Goal: Task Accomplishment & Management: Manage account settings

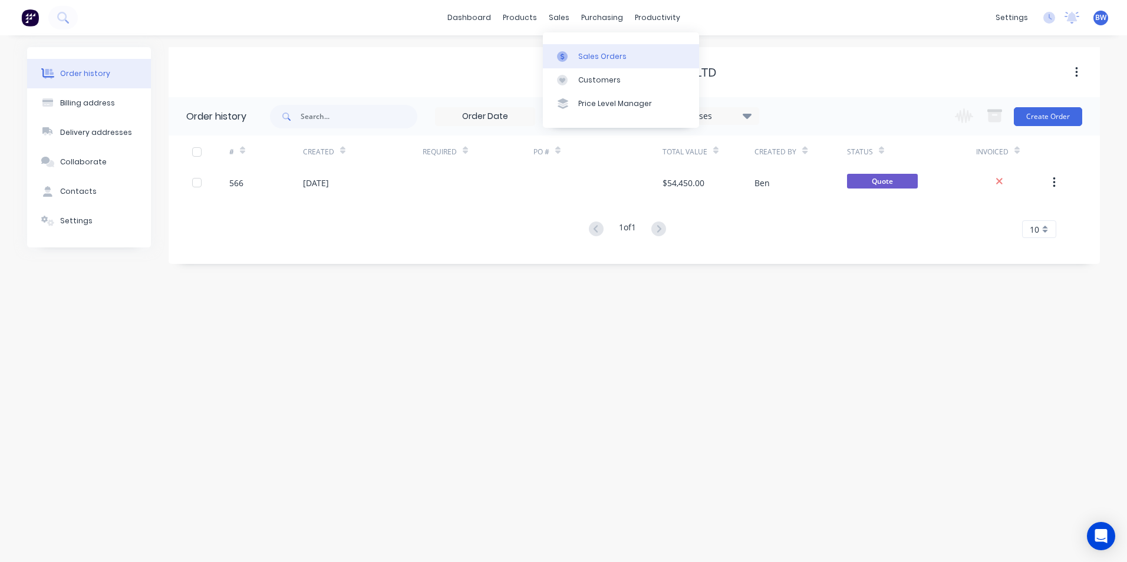
click at [565, 54] on icon at bounding box center [562, 56] width 11 height 11
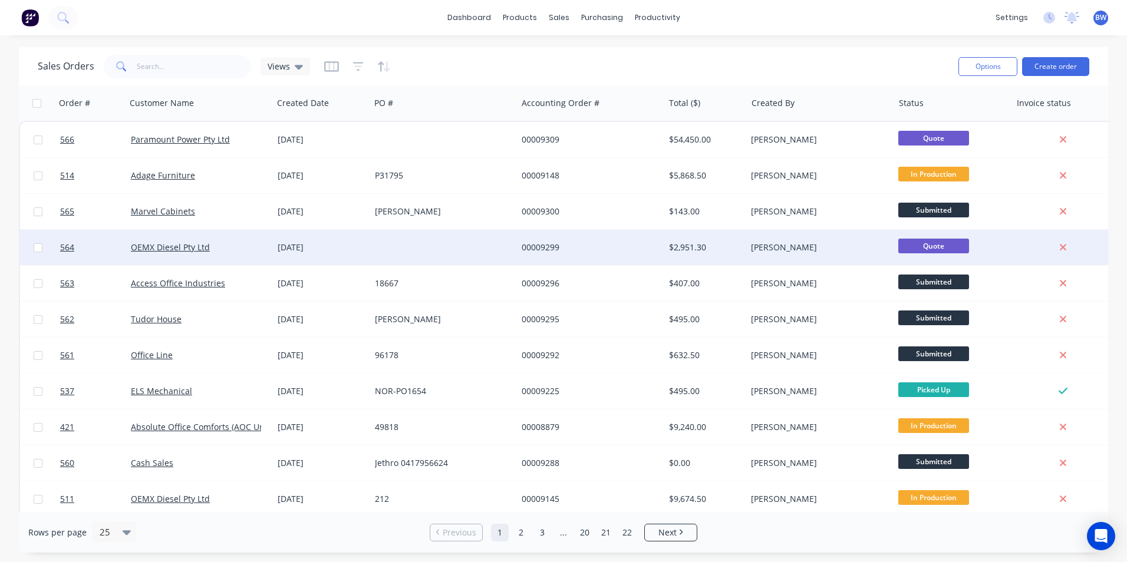
click at [290, 252] on div "[DATE]" at bounding box center [322, 248] width 88 height 12
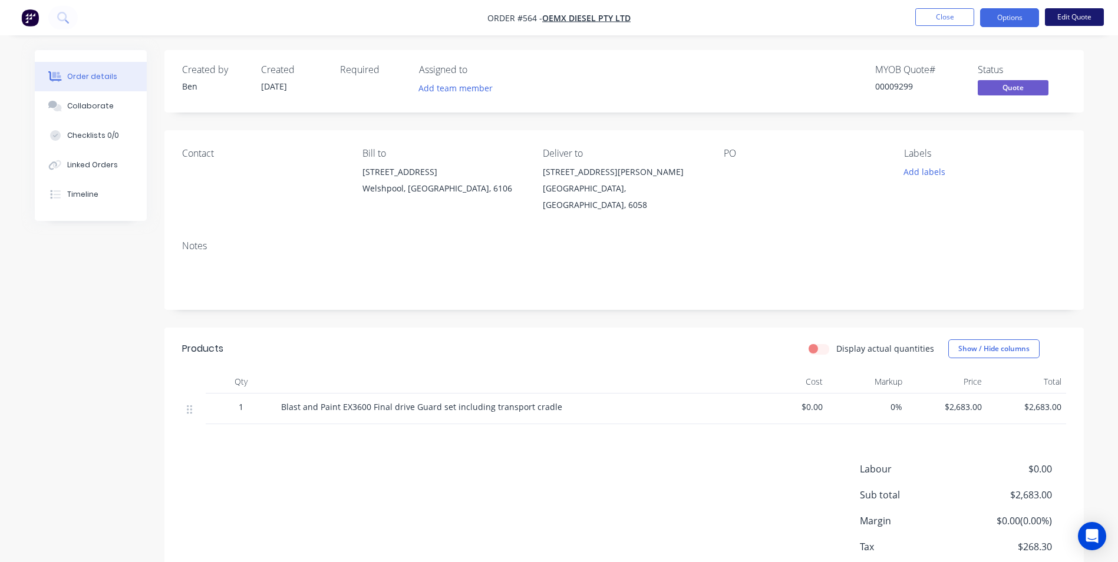
click at [1062, 19] on button "Edit Quote" at bounding box center [1074, 17] width 59 height 18
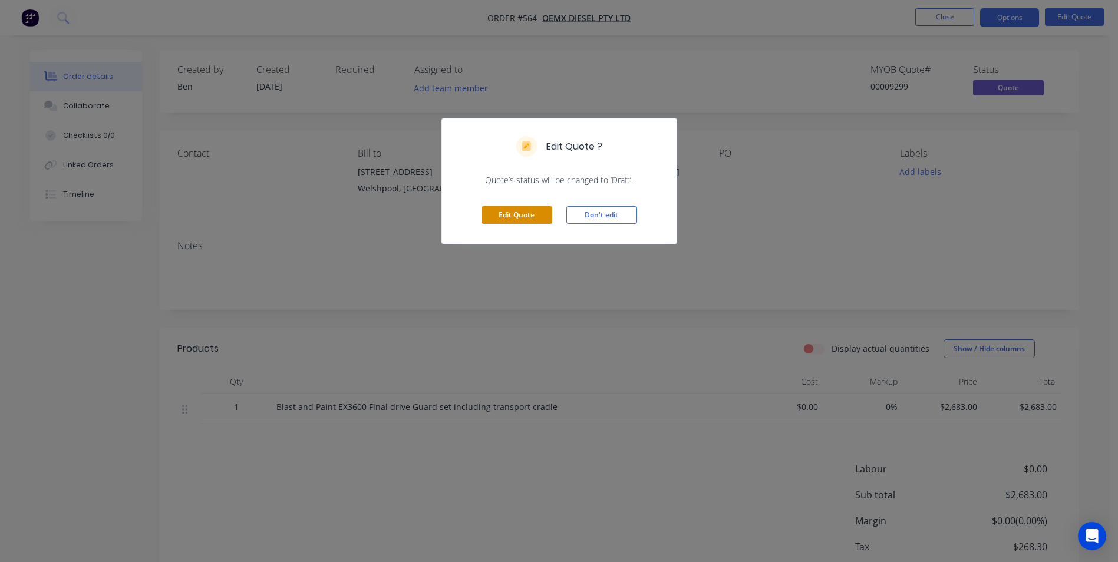
click at [536, 216] on button "Edit Quote" at bounding box center [516, 215] width 71 height 18
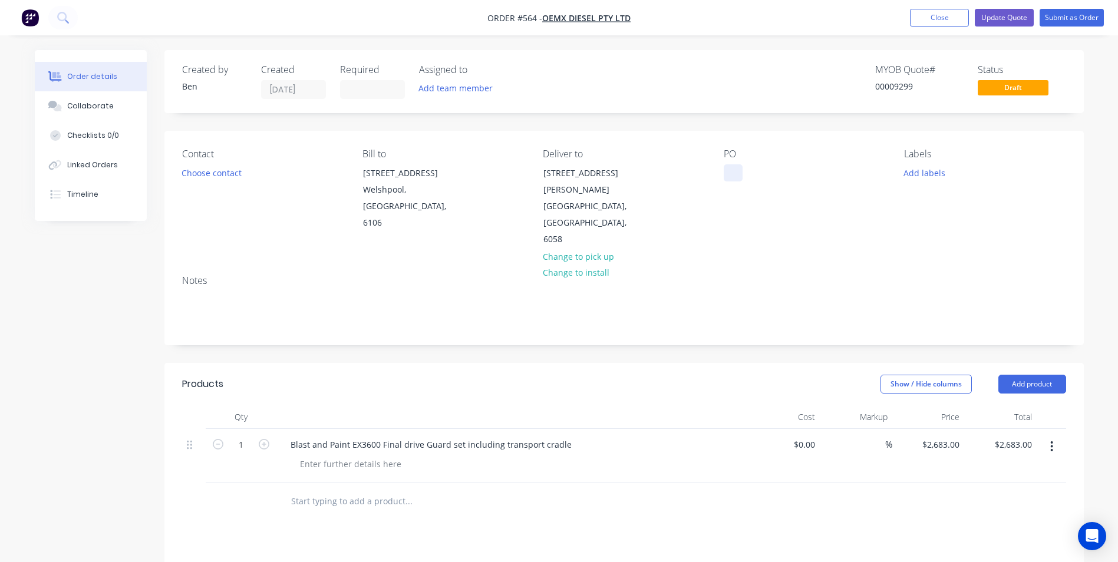
click at [731, 179] on div at bounding box center [733, 172] width 19 height 17
click at [1082, 22] on button "Submit as Order" at bounding box center [1071, 18] width 64 height 18
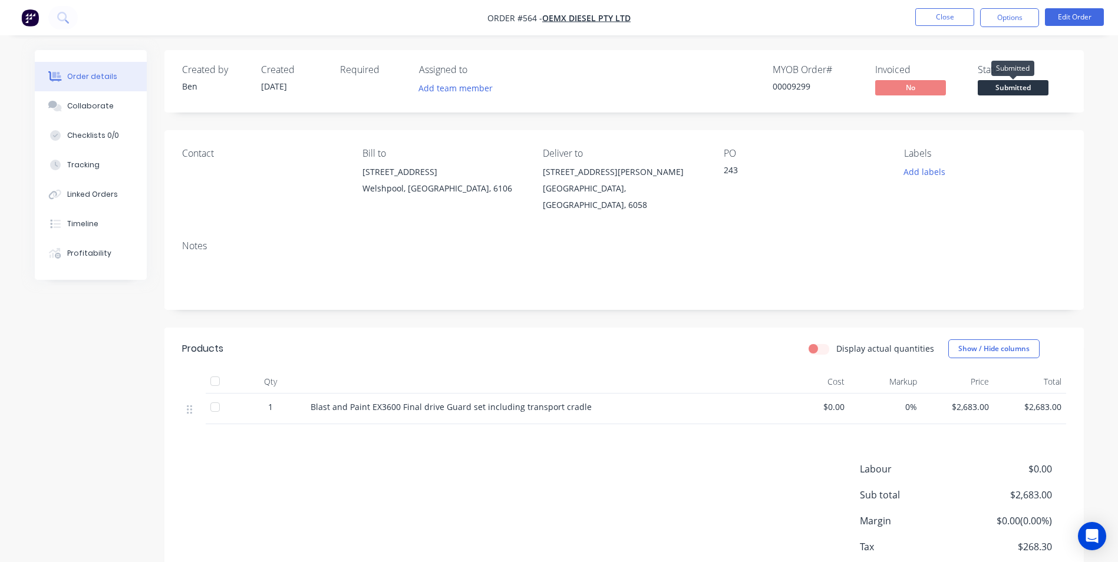
click at [1020, 89] on span "Submitted" at bounding box center [1013, 87] width 71 height 15
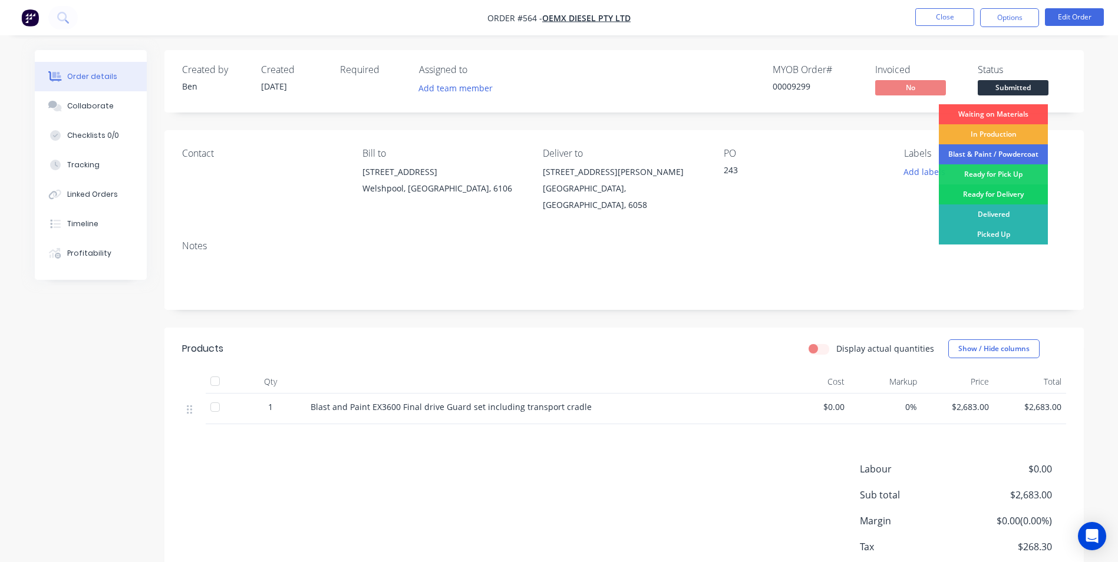
click at [992, 193] on div "Ready for Delivery" at bounding box center [993, 194] width 109 height 20
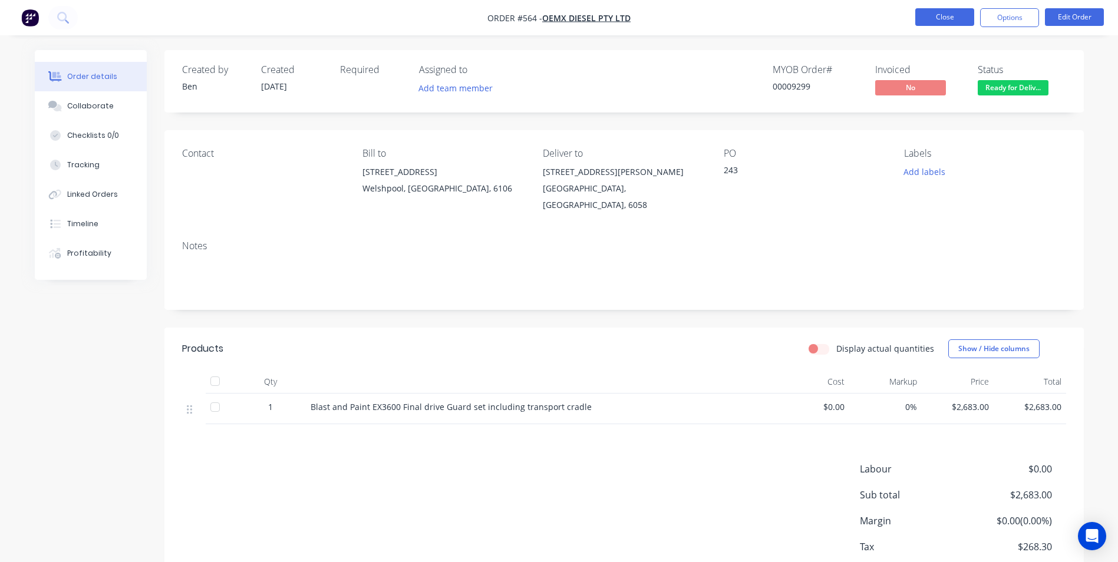
click at [945, 16] on button "Close" at bounding box center [944, 17] width 59 height 18
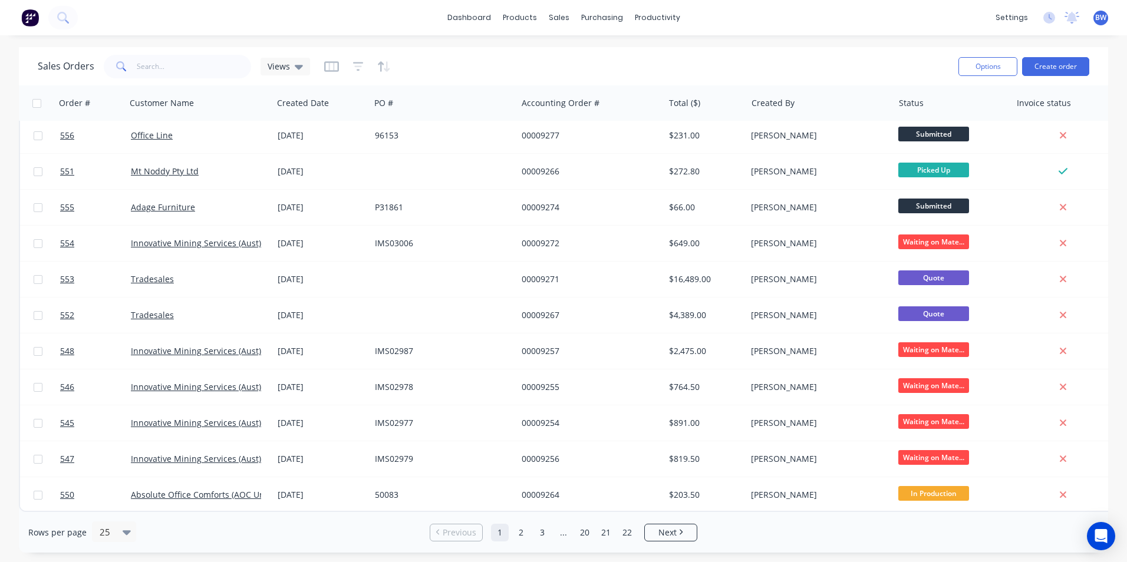
scroll to position [513, 0]
